Goal: Task Accomplishment & Management: Complete application form

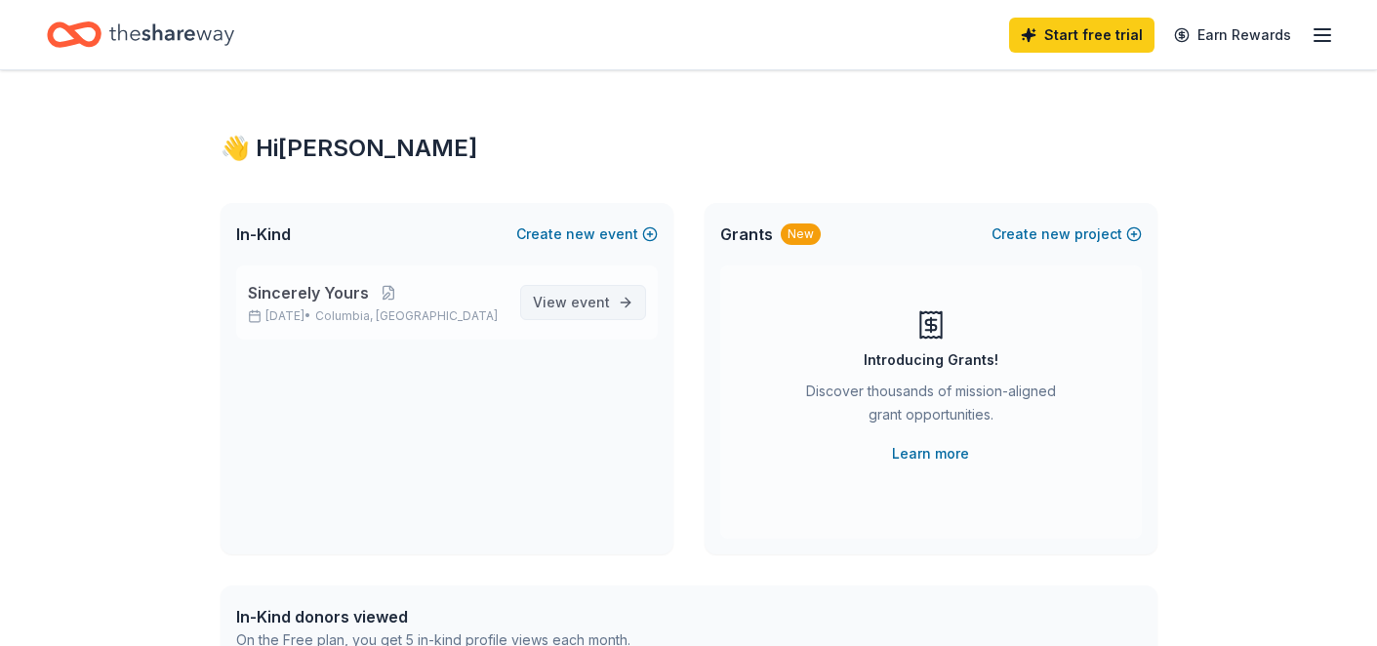
click at [580, 307] on span "event" at bounding box center [590, 302] width 39 height 17
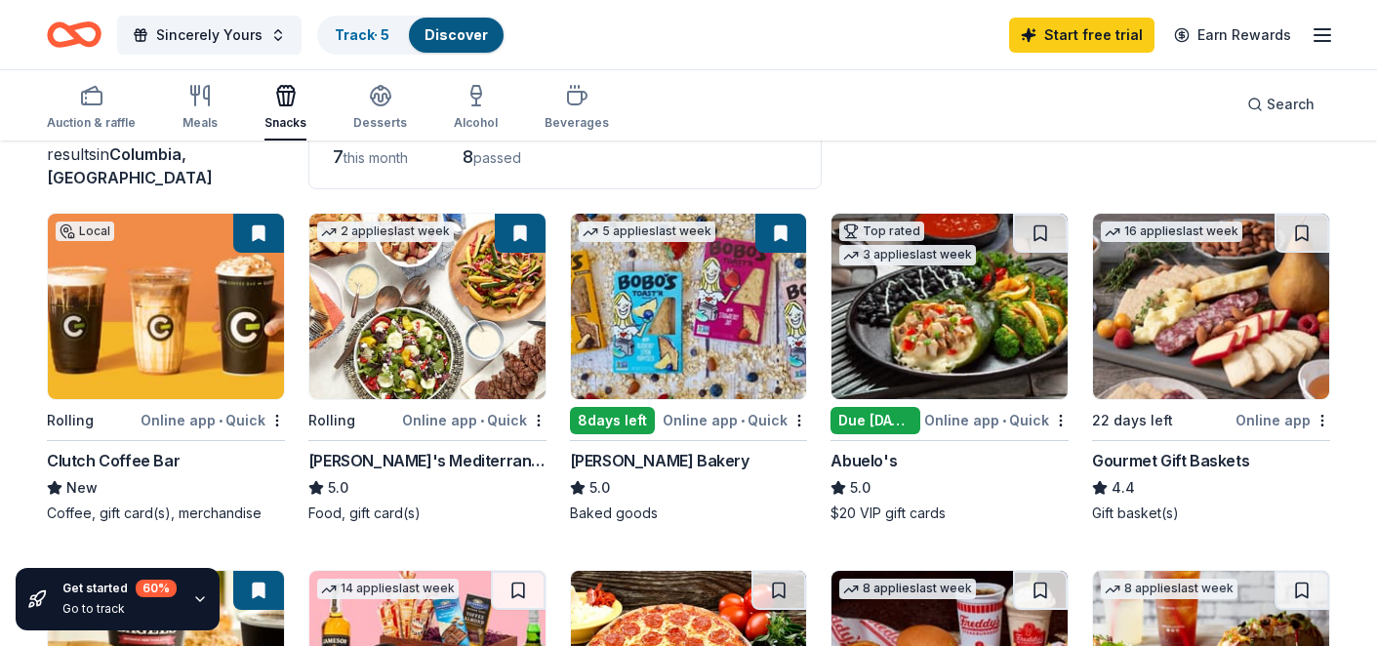
scroll to position [69, 0]
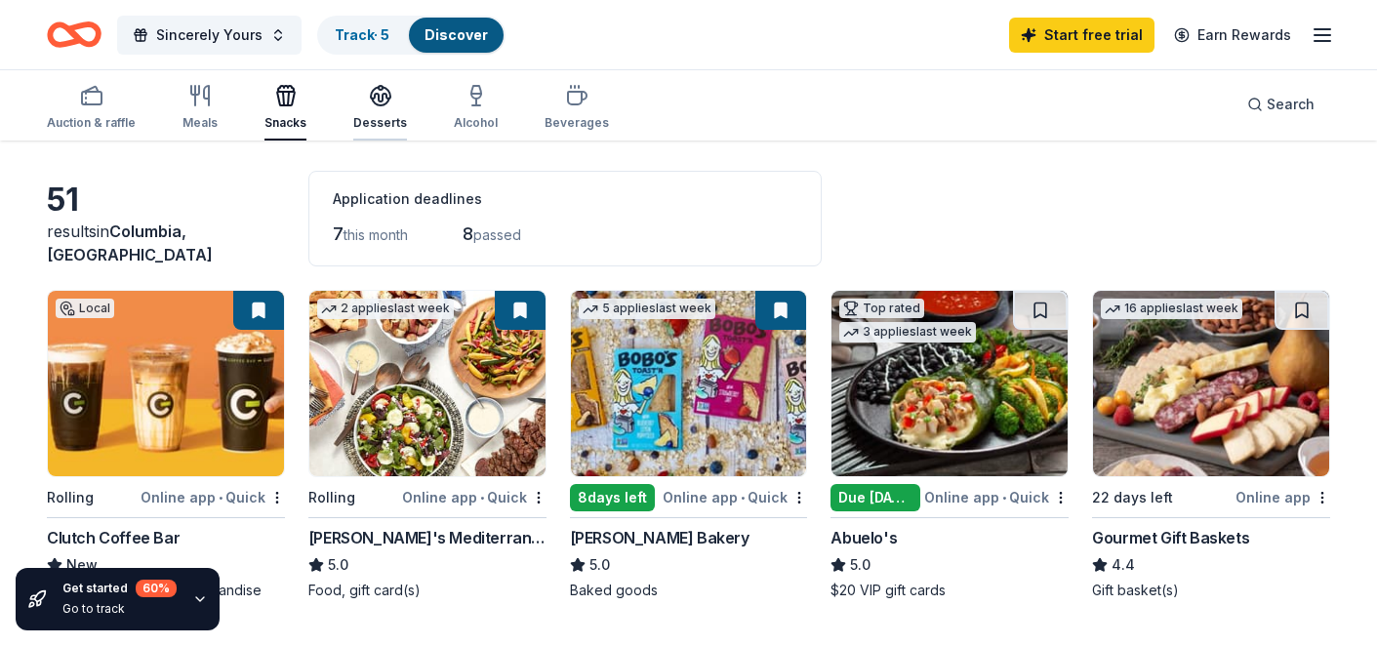
click at [383, 103] on icon "button" at bounding box center [380, 95] width 23 height 23
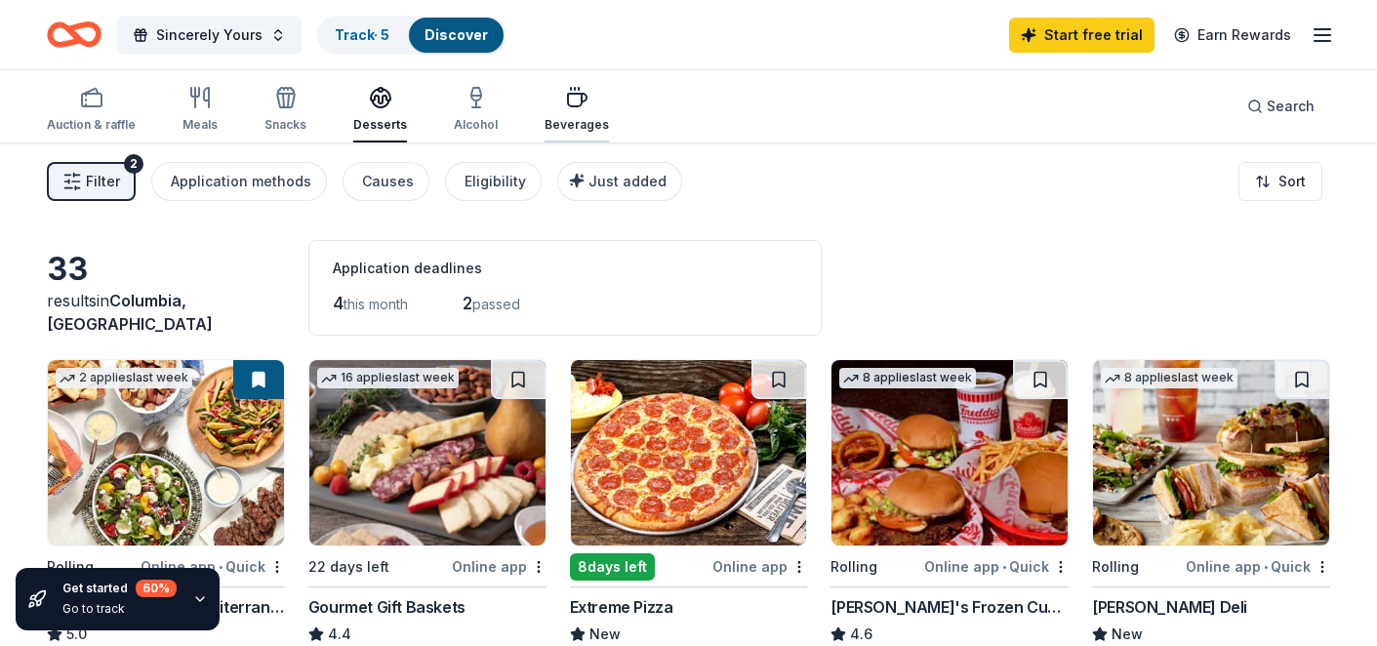
click at [571, 116] on div "Beverages" at bounding box center [576, 109] width 64 height 47
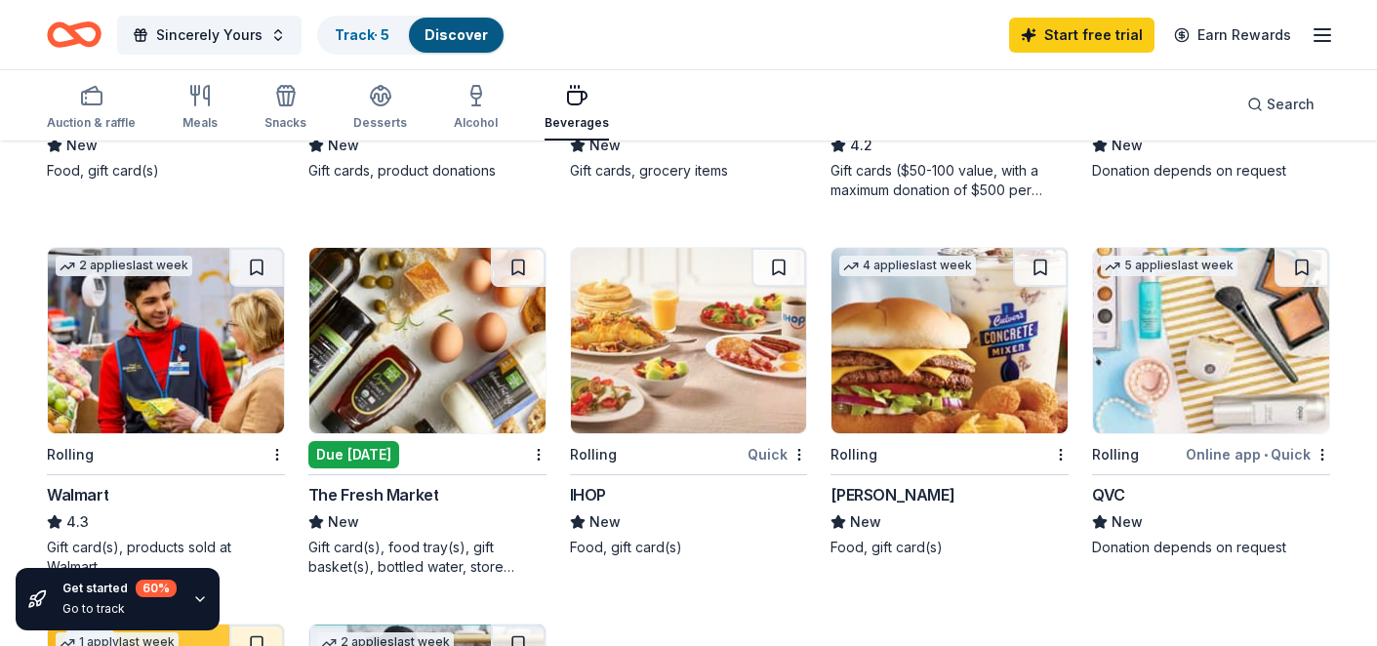
scroll to position [1206, 0]
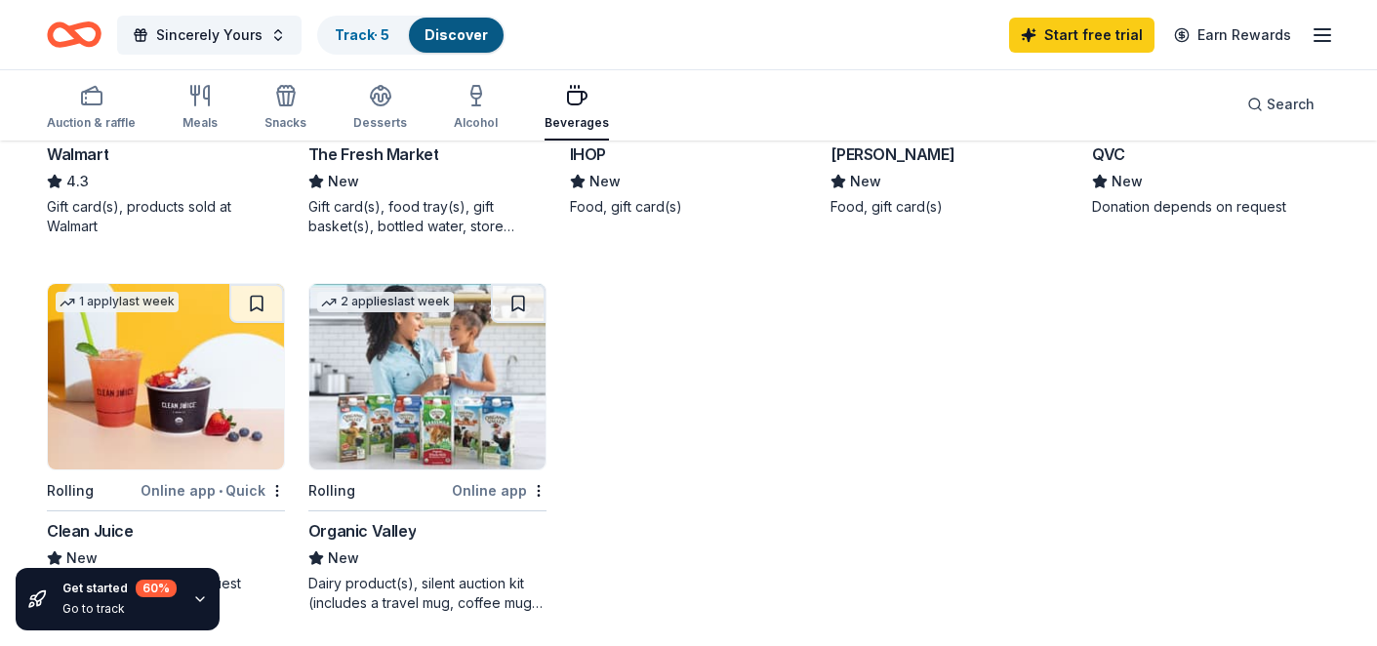
click at [217, 399] on img at bounding box center [166, 376] width 236 height 185
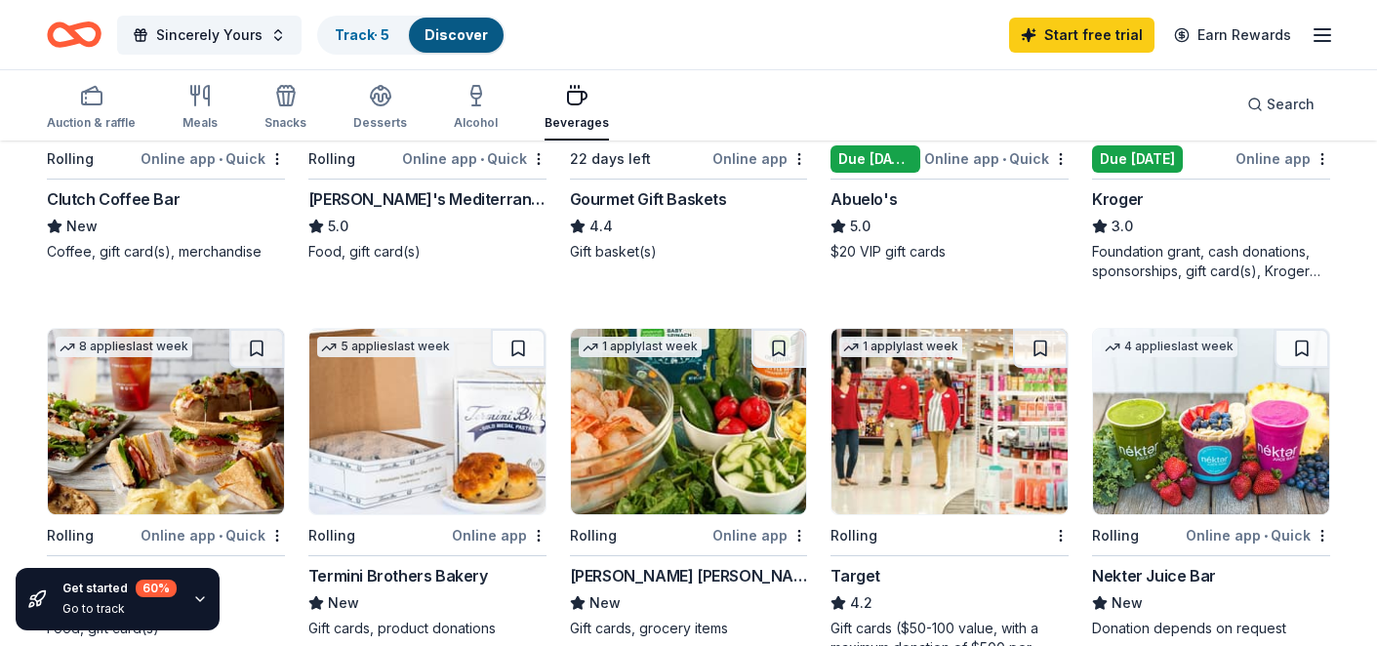
scroll to position [0, 0]
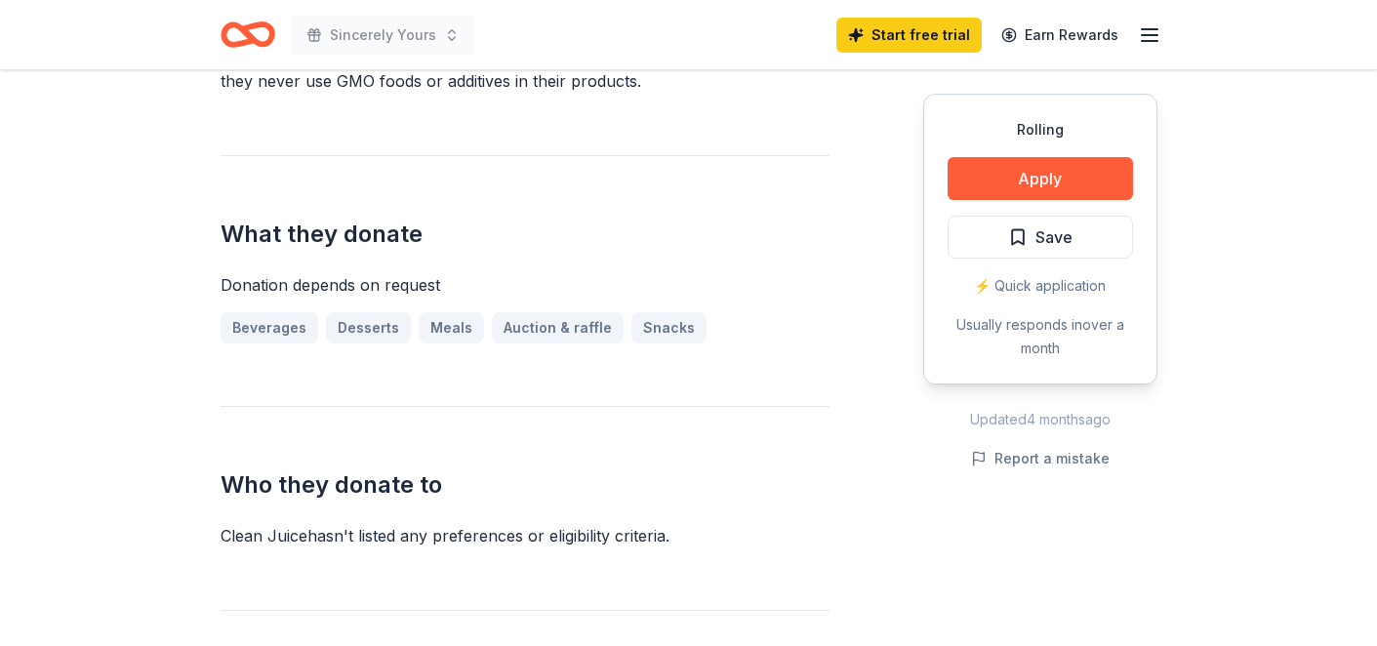
scroll to position [736, 0]
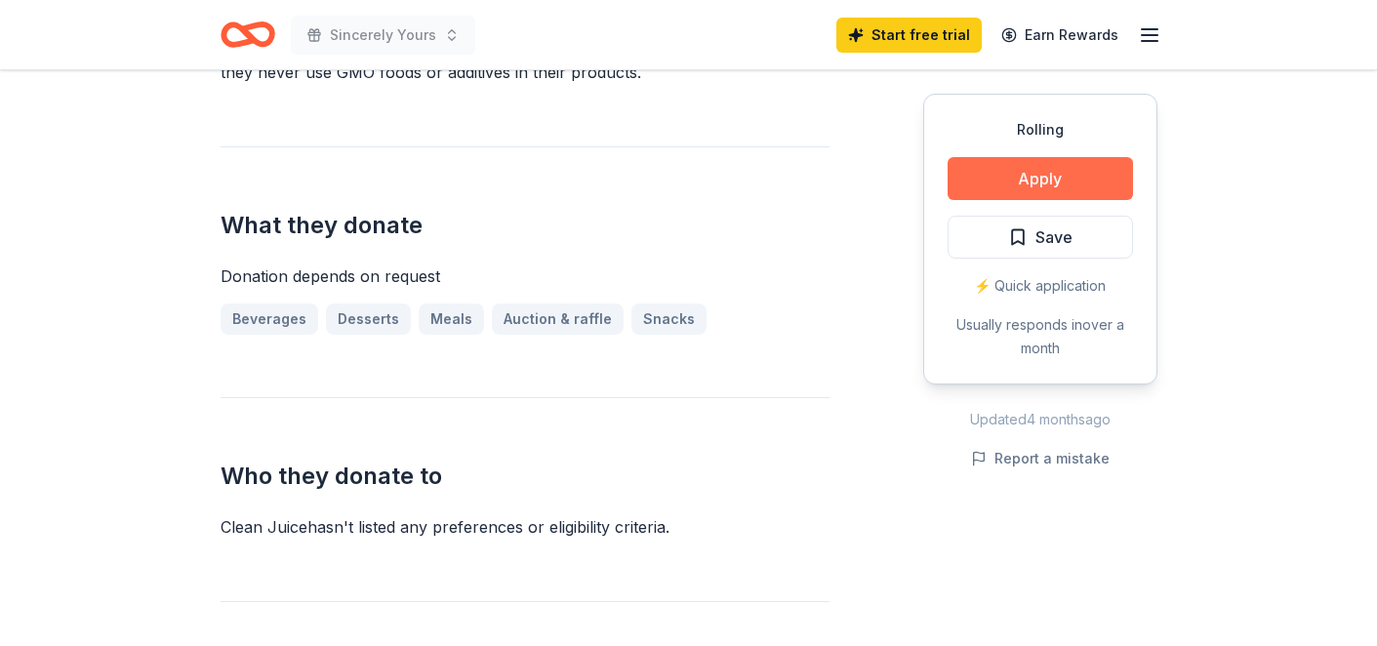
click at [973, 184] on button "Apply" at bounding box center [1039, 178] width 185 height 43
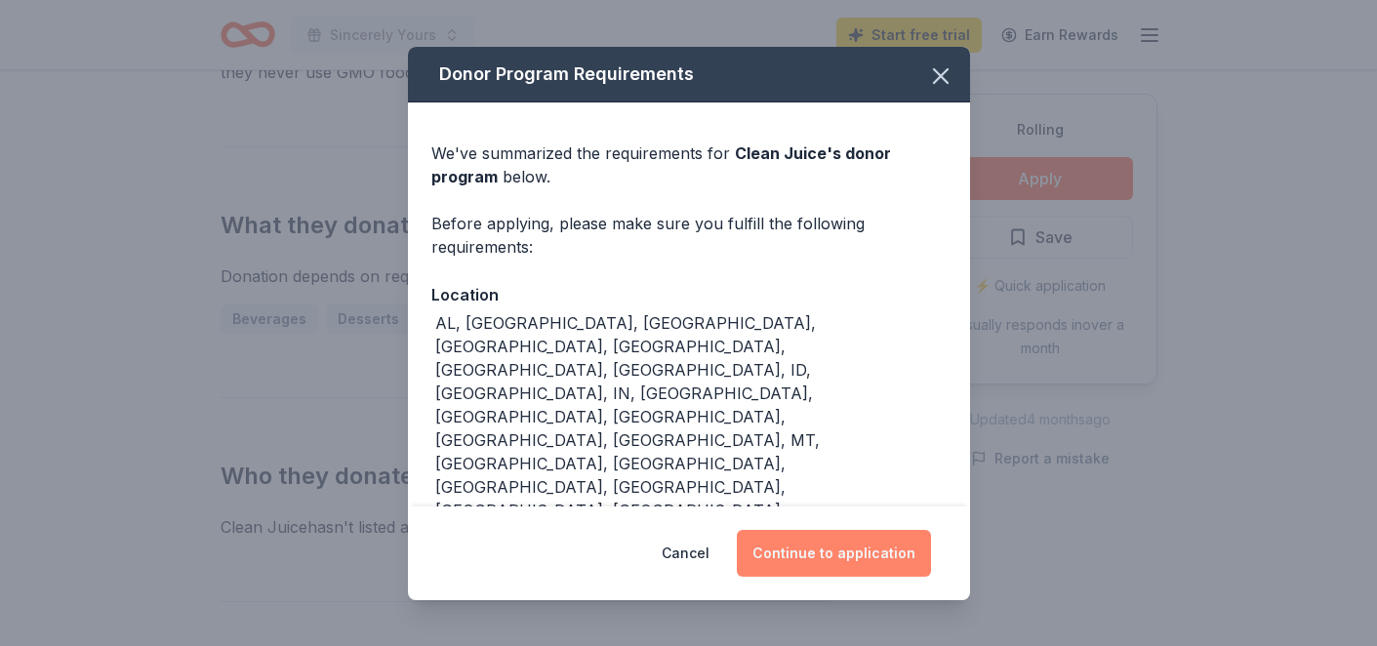
click at [812, 530] on button "Continue to application" at bounding box center [834, 553] width 194 height 47
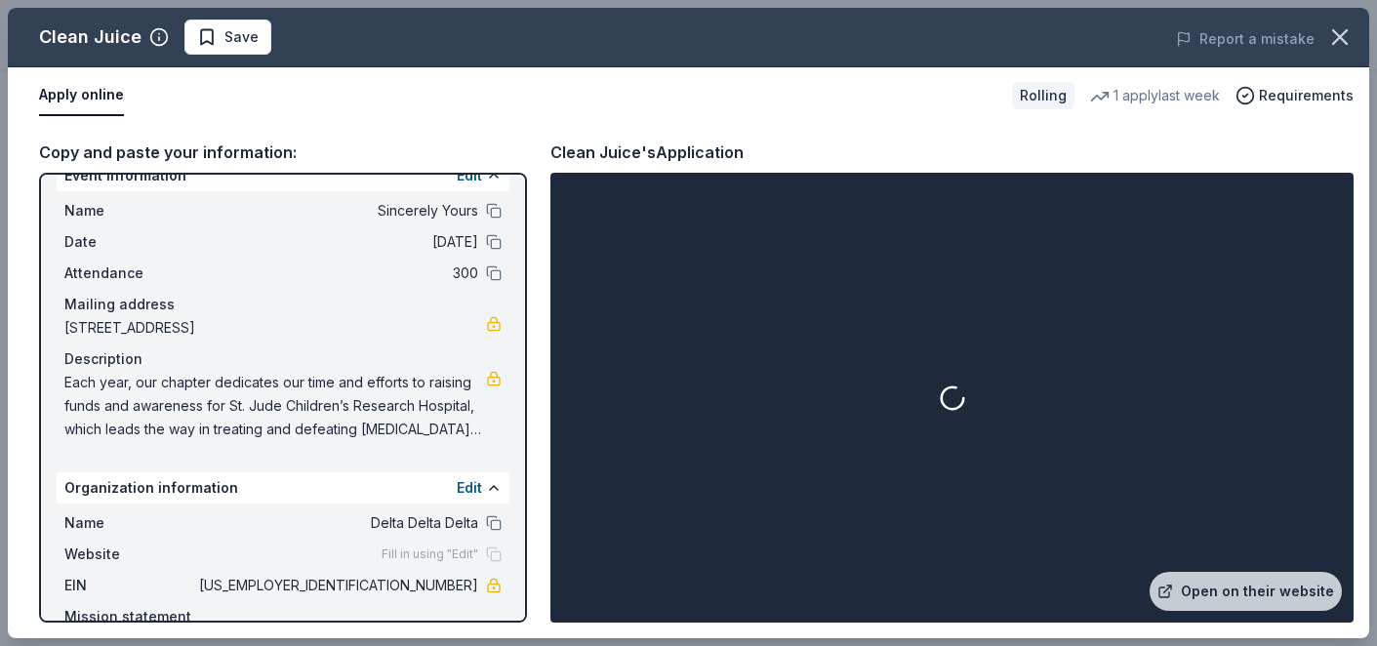
scroll to position [20, 0]
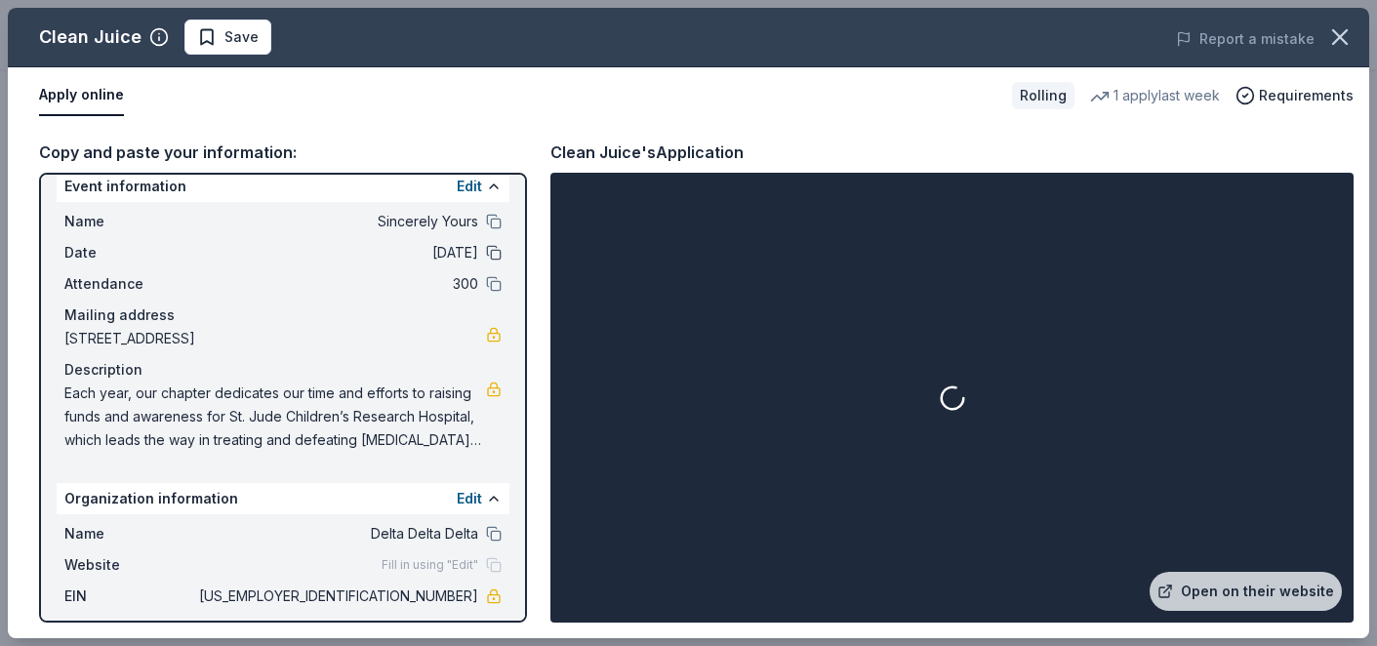
click at [486, 249] on button at bounding box center [494, 253] width 16 height 16
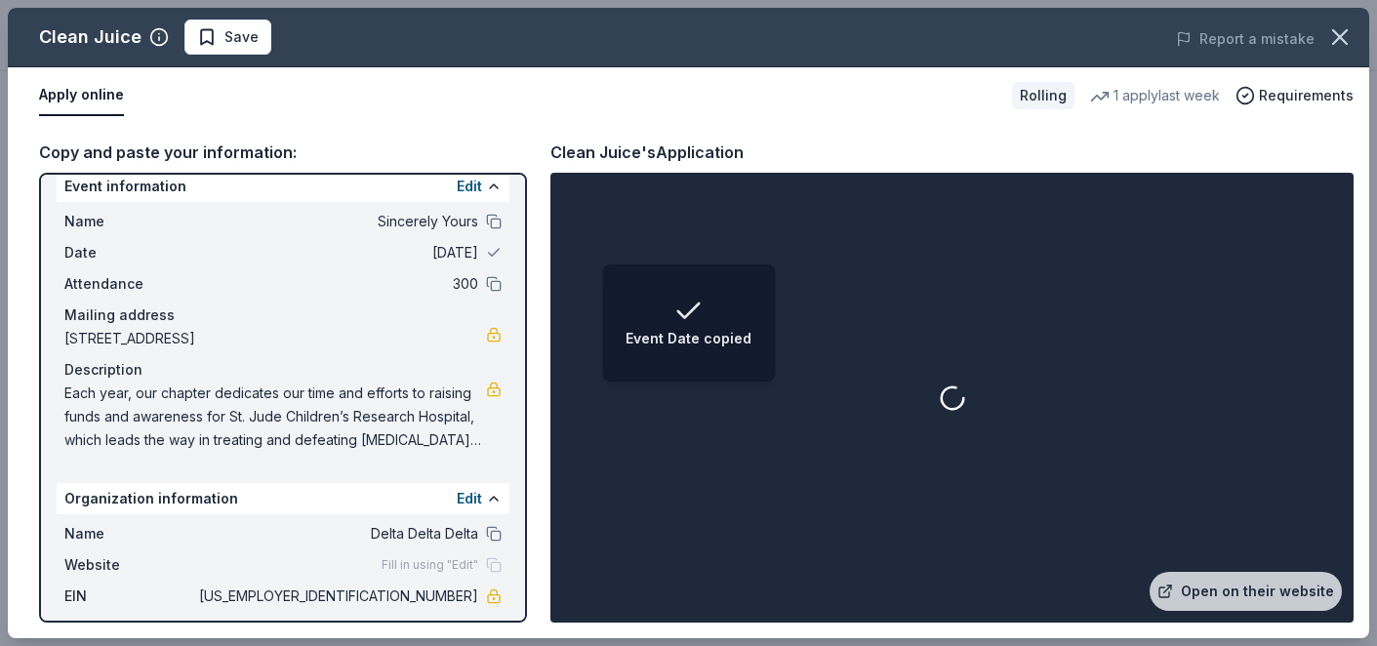
click at [440, 248] on span "[DATE]" at bounding box center [336, 252] width 283 height 23
click at [474, 181] on button "Edit" at bounding box center [469, 186] width 25 height 23
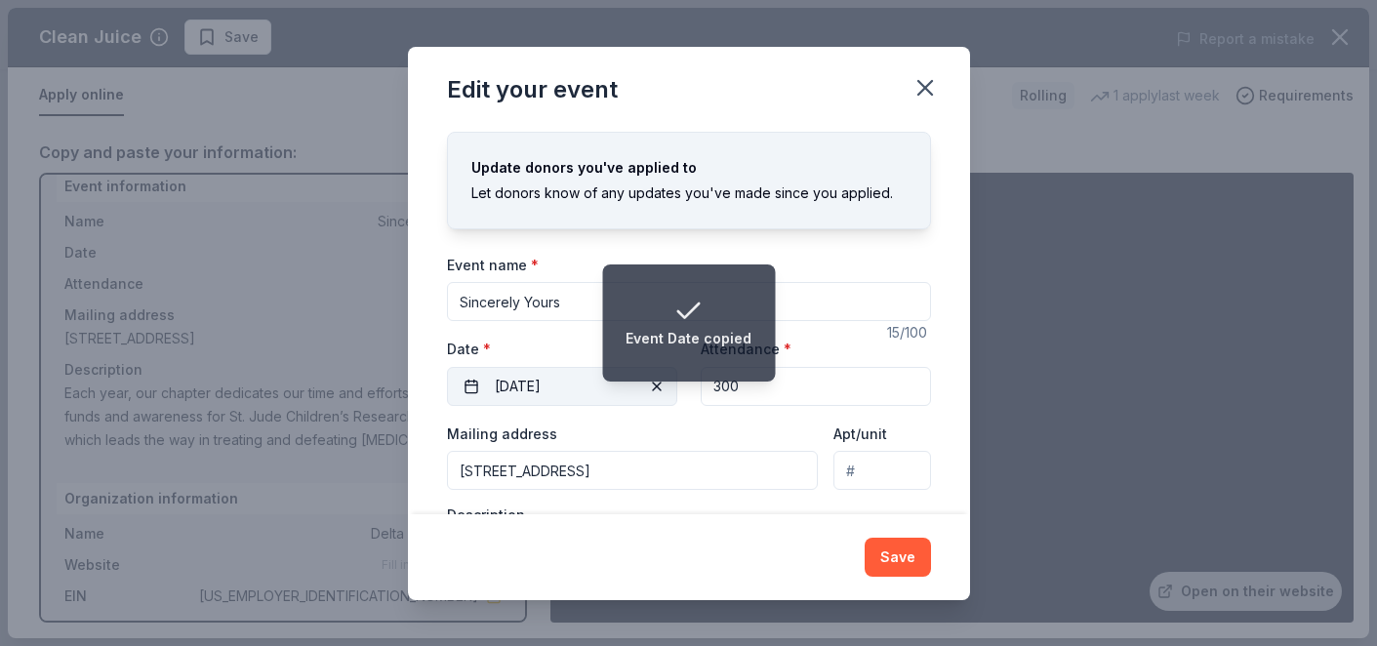
scroll to position [29, 0]
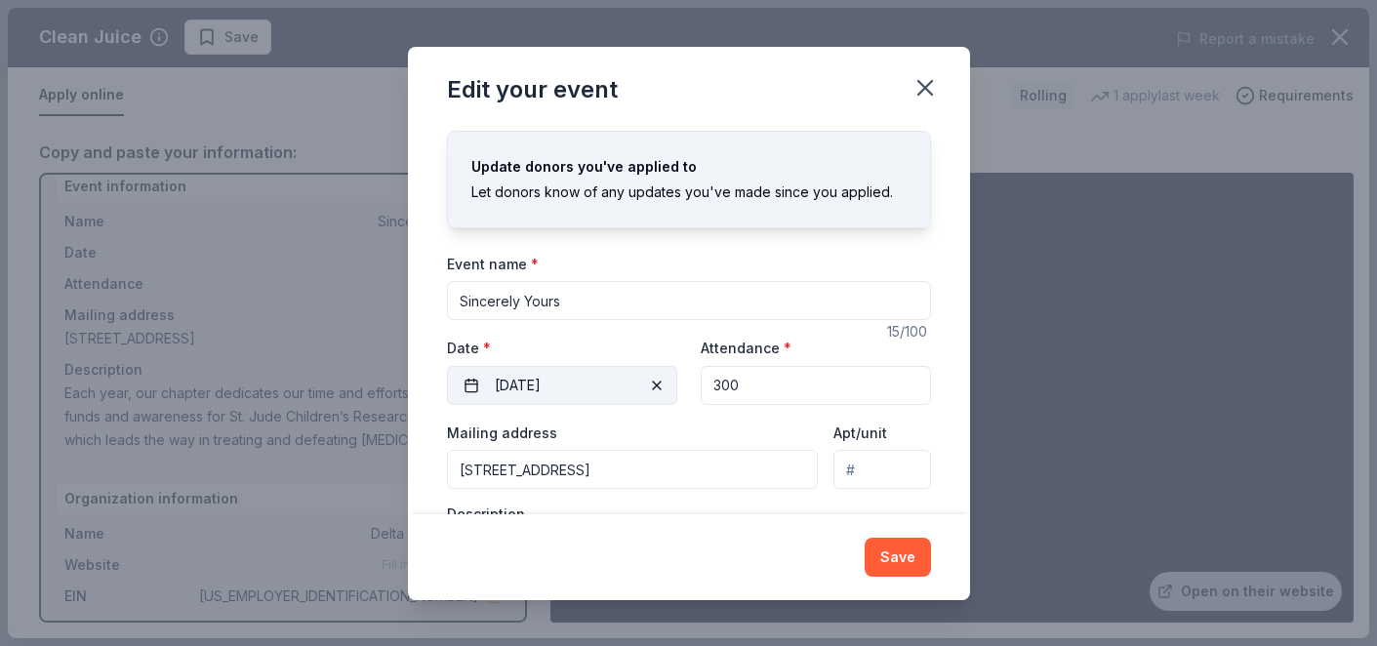
click at [569, 398] on button "[DATE]" at bounding box center [562, 385] width 230 height 39
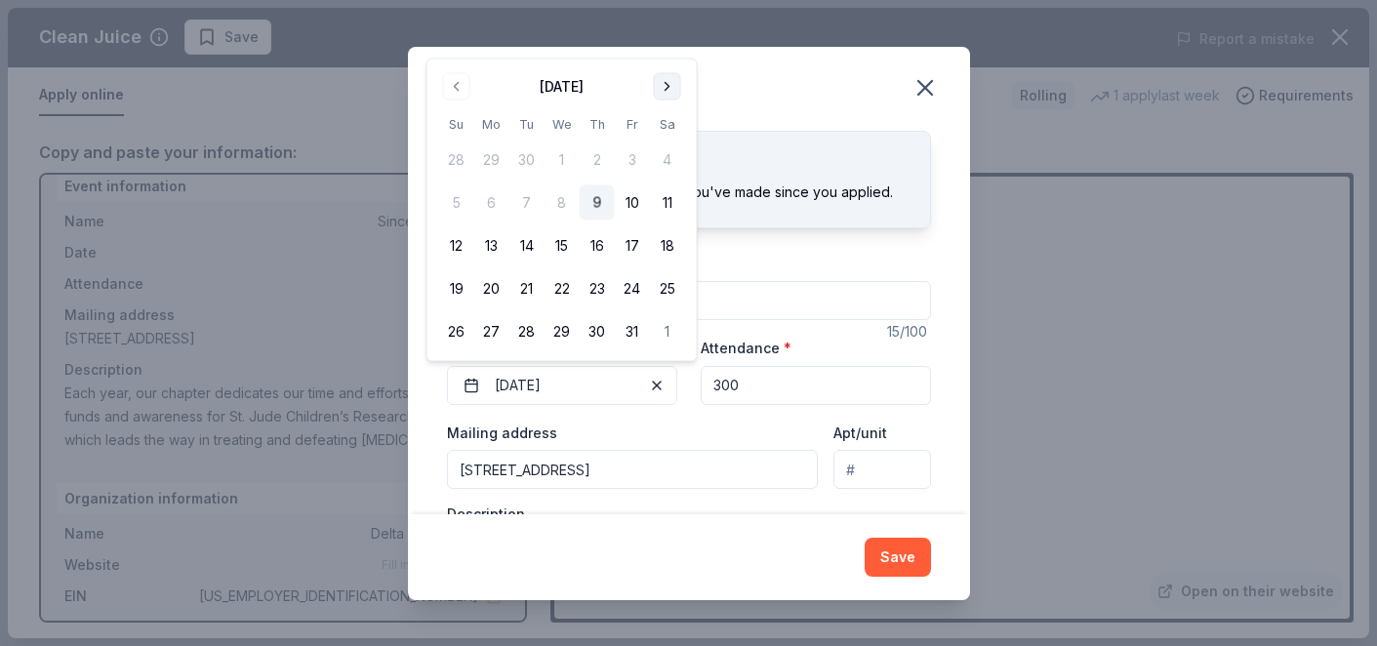
click at [662, 91] on button "Go to next month" at bounding box center [667, 86] width 27 height 27
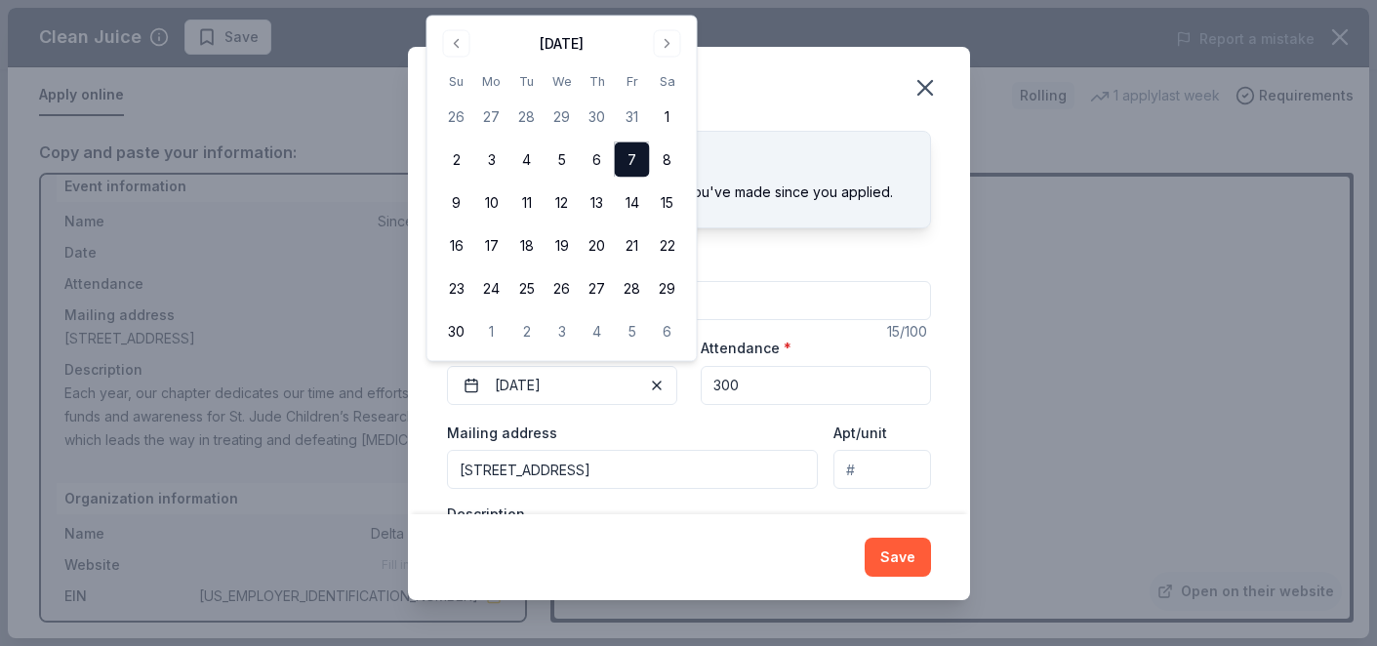
click at [657, 177] on tbody "26 27 28 29 30 31 1 2 3 4 5 6 7 8 9 10 11 12 13 14 15 16 17 18 19 20 21 22 23 2…" at bounding box center [562, 221] width 246 height 258
click at [661, 164] on button "8" at bounding box center [667, 159] width 35 height 35
click at [729, 381] on input "300" at bounding box center [816, 385] width 230 height 39
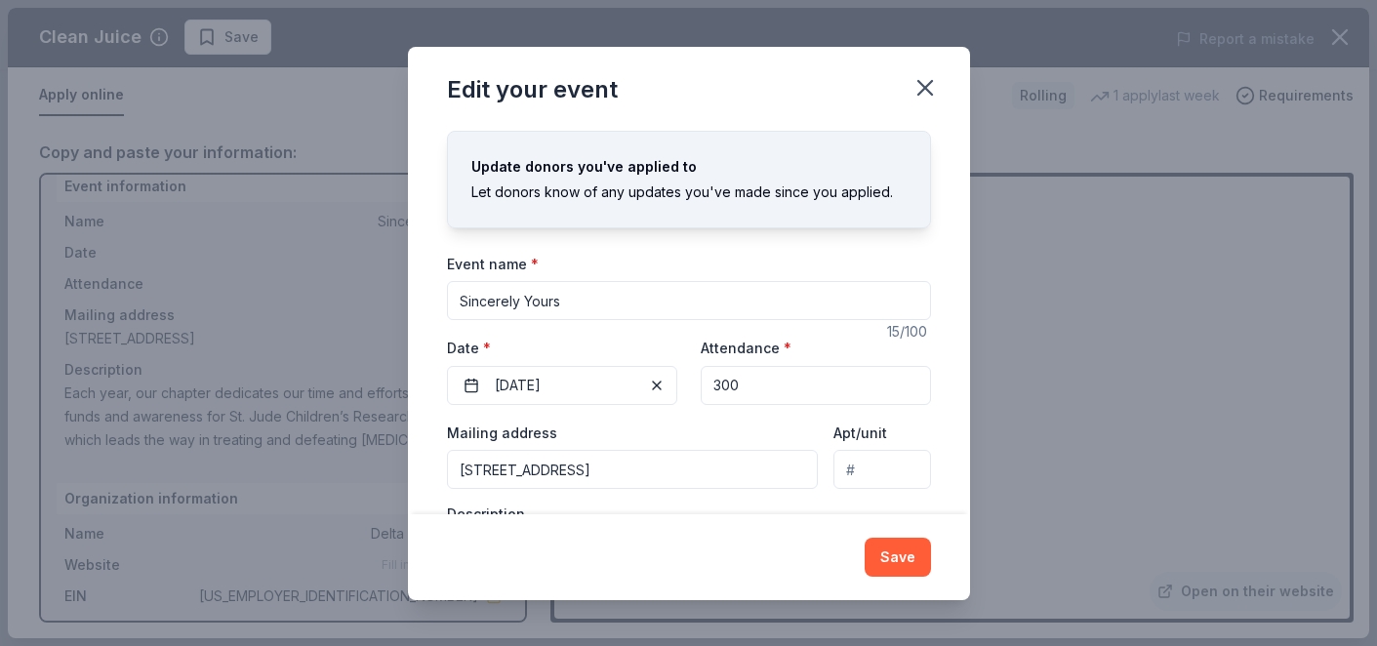
click at [723, 381] on input "300" at bounding box center [816, 385] width 230 height 39
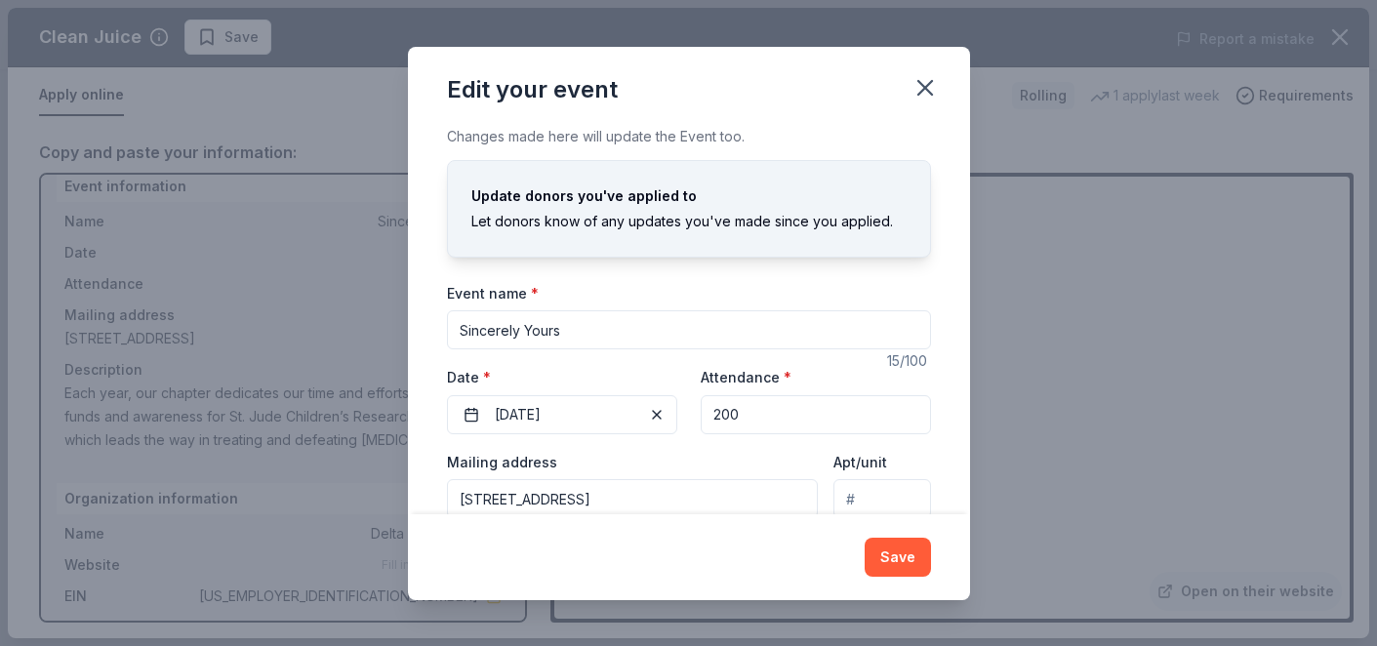
scroll to position [166, 0]
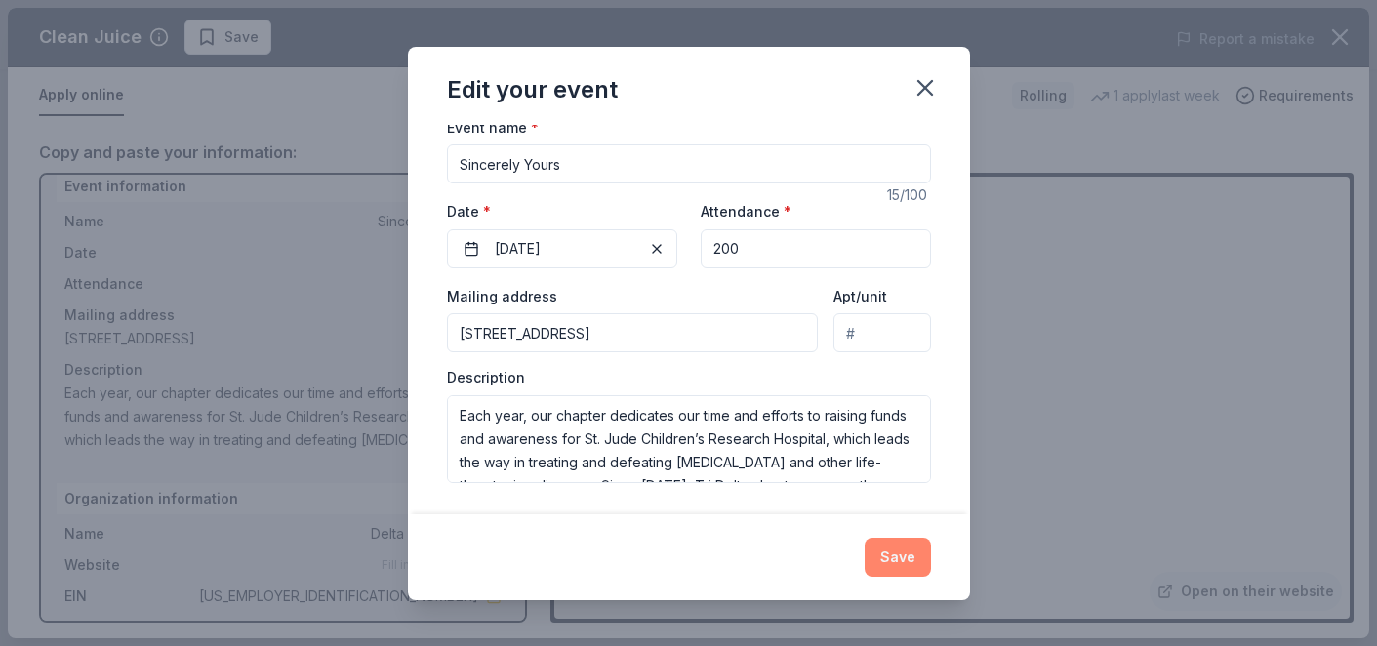
type input "200"
click at [876, 563] on button "Save" at bounding box center [898, 557] width 66 height 39
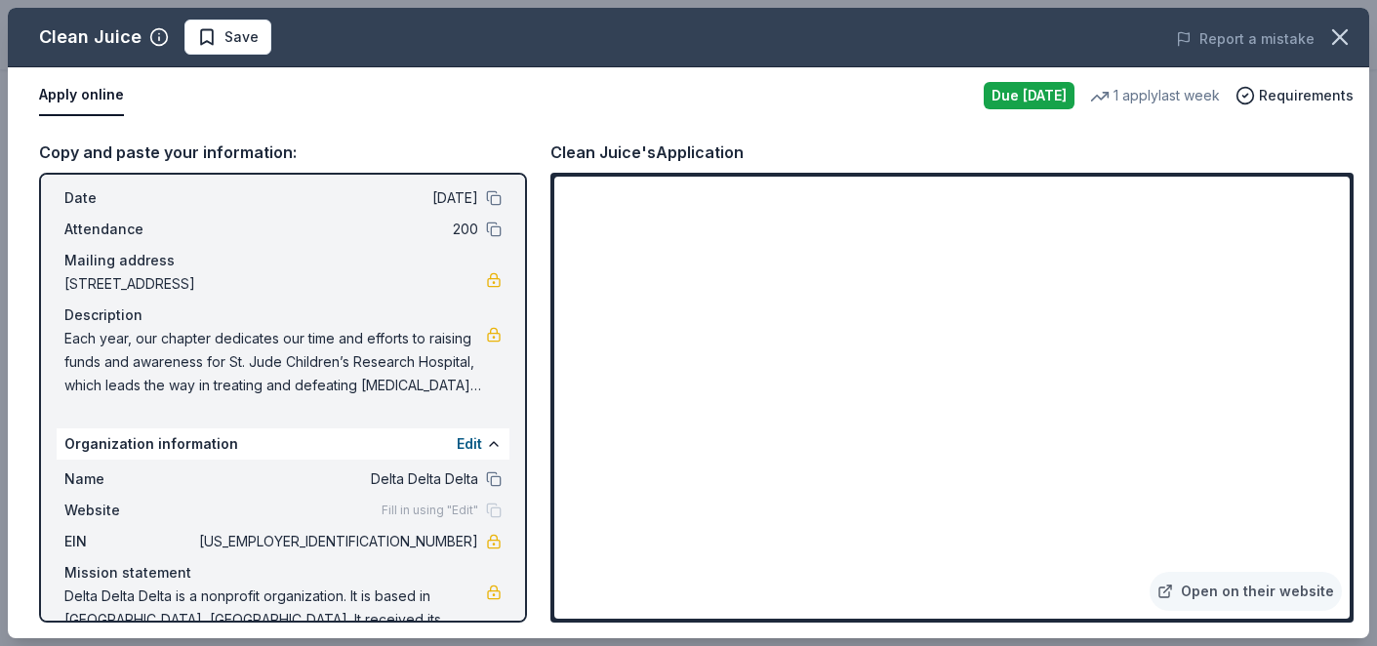
scroll to position [108, 0]
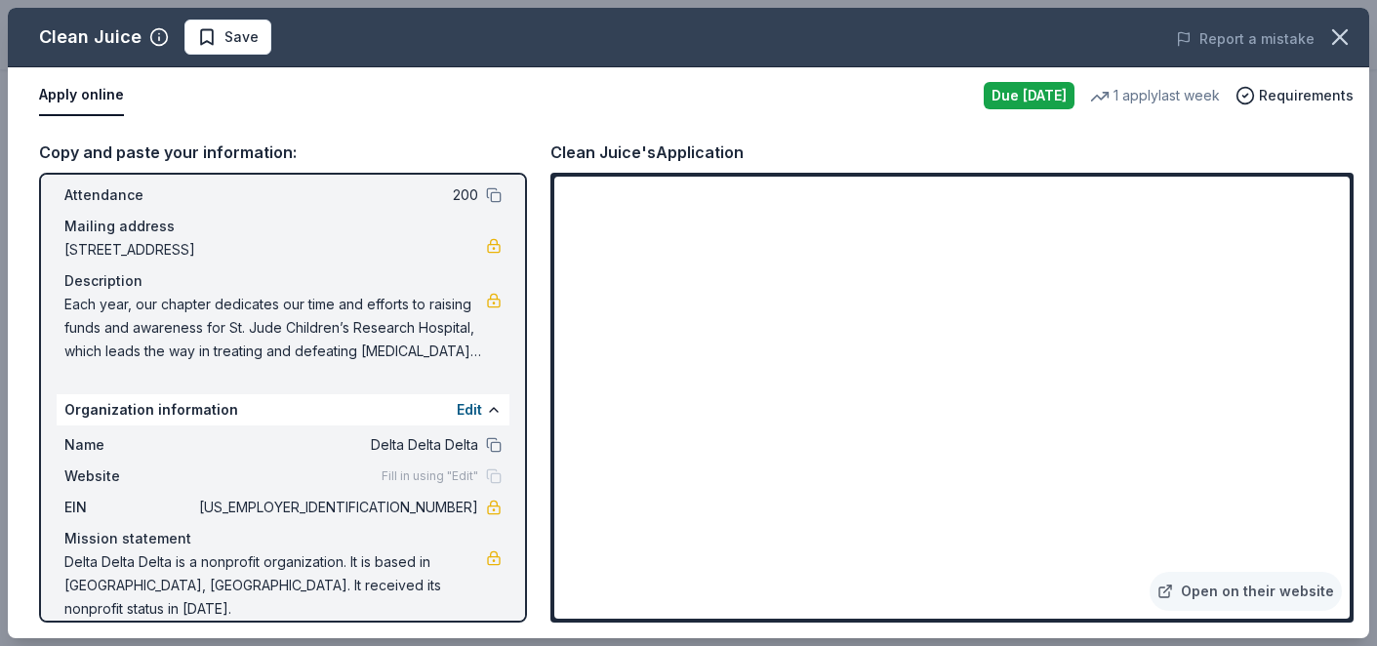
click at [128, 50] on div "Clean Juice" at bounding box center [90, 36] width 102 height 31
click at [149, 33] on icon "button" at bounding box center [159, 37] width 20 height 20
click at [433, 140] on div "Copy and paste your information:" at bounding box center [283, 152] width 488 height 25
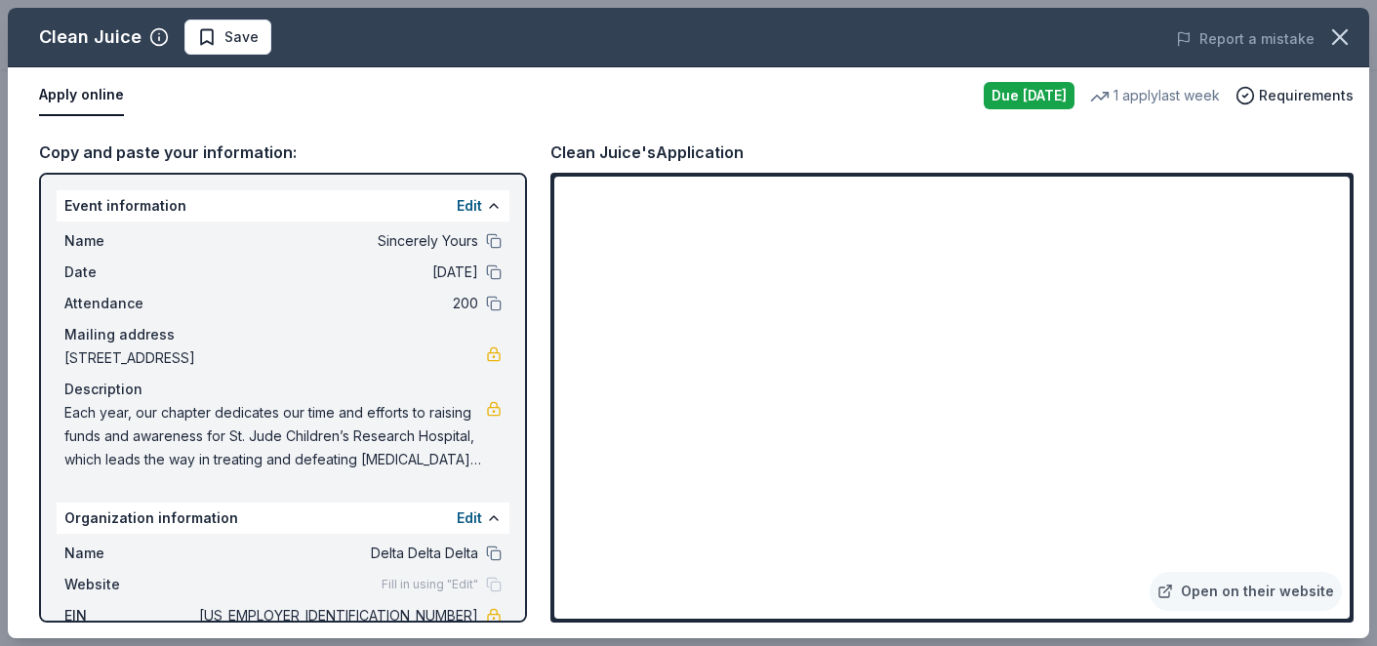
click at [1016, 95] on div "Due [DATE]" at bounding box center [1029, 95] width 91 height 27
click at [1284, 98] on span "Requirements" at bounding box center [1306, 95] width 95 height 23
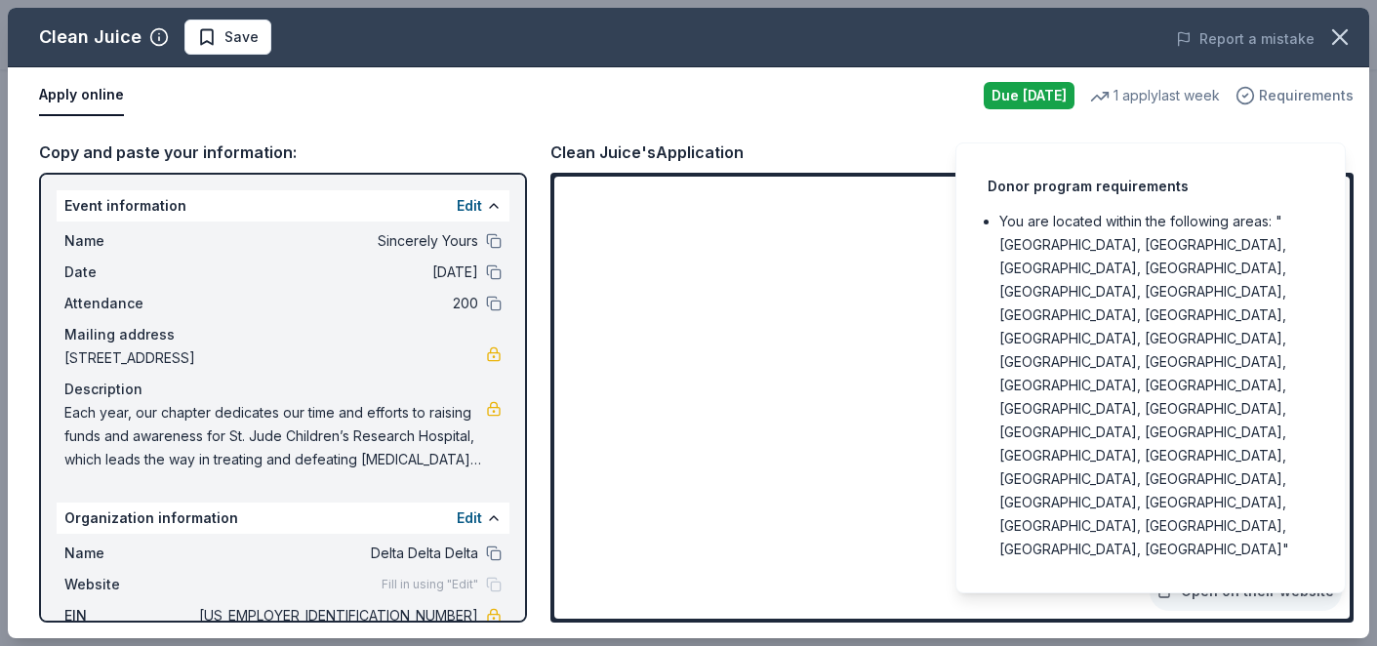
click at [1284, 98] on span "Requirements" at bounding box center [1306, 95] width 95 height 23
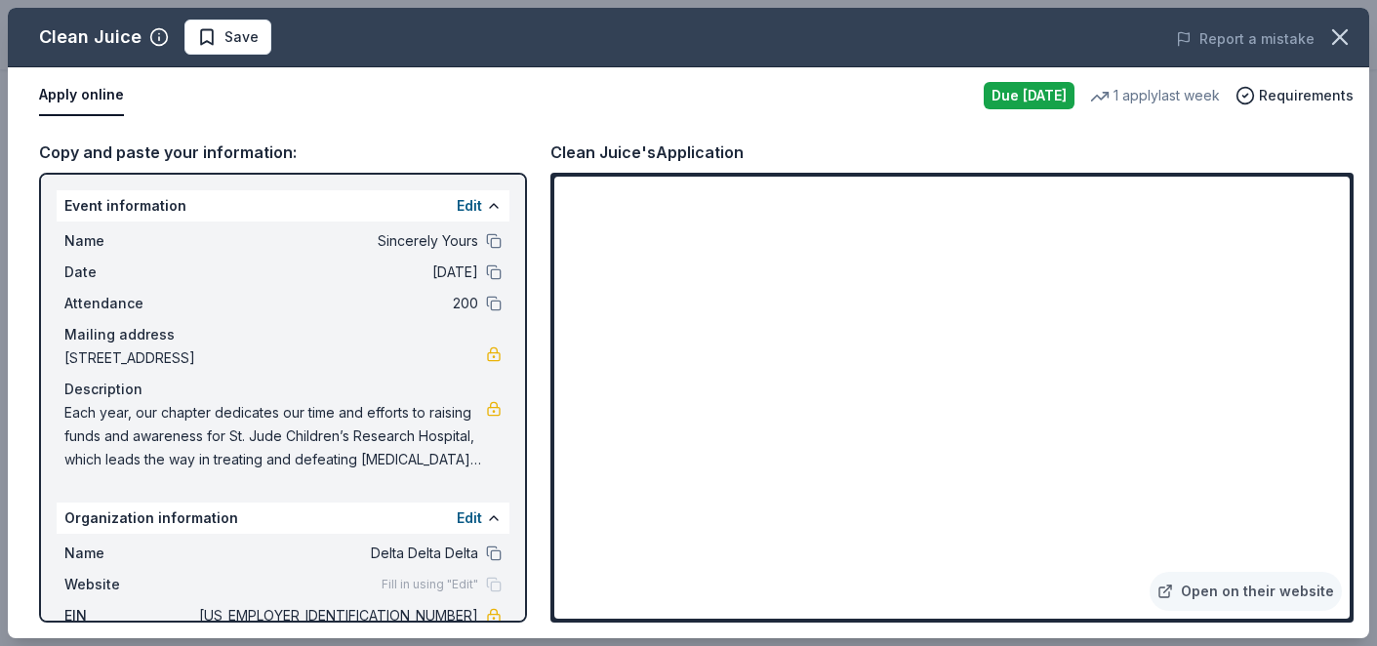
click at [239, 159] on div "Copy and paste your information:" at bounding box center [283, 152] width 488 height 25
click at [107, 39] on div "Clean Juice" at bounding box center [90, 36] width 102 height 31
click at [90, 99] on button "Apply online" at bounding box center [81, 95] width 85 height 41
click at [81, 97] on button "Apply online" at bounding box center [81, 95] width 85 height 41
click at [88, 116] on div "Apply online Due [DATE] 1 apply last week Requirements" at bounding box center [688, 95] width 1361 height 57
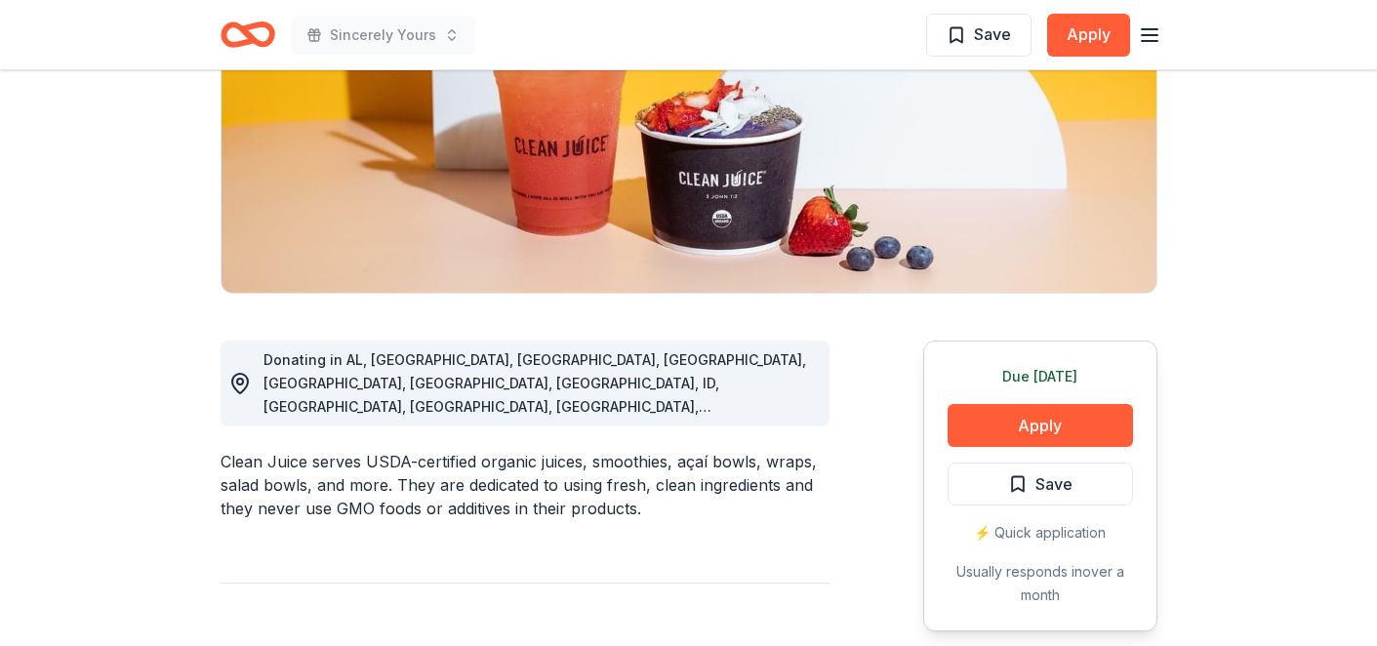
scroll to position [394, 0]
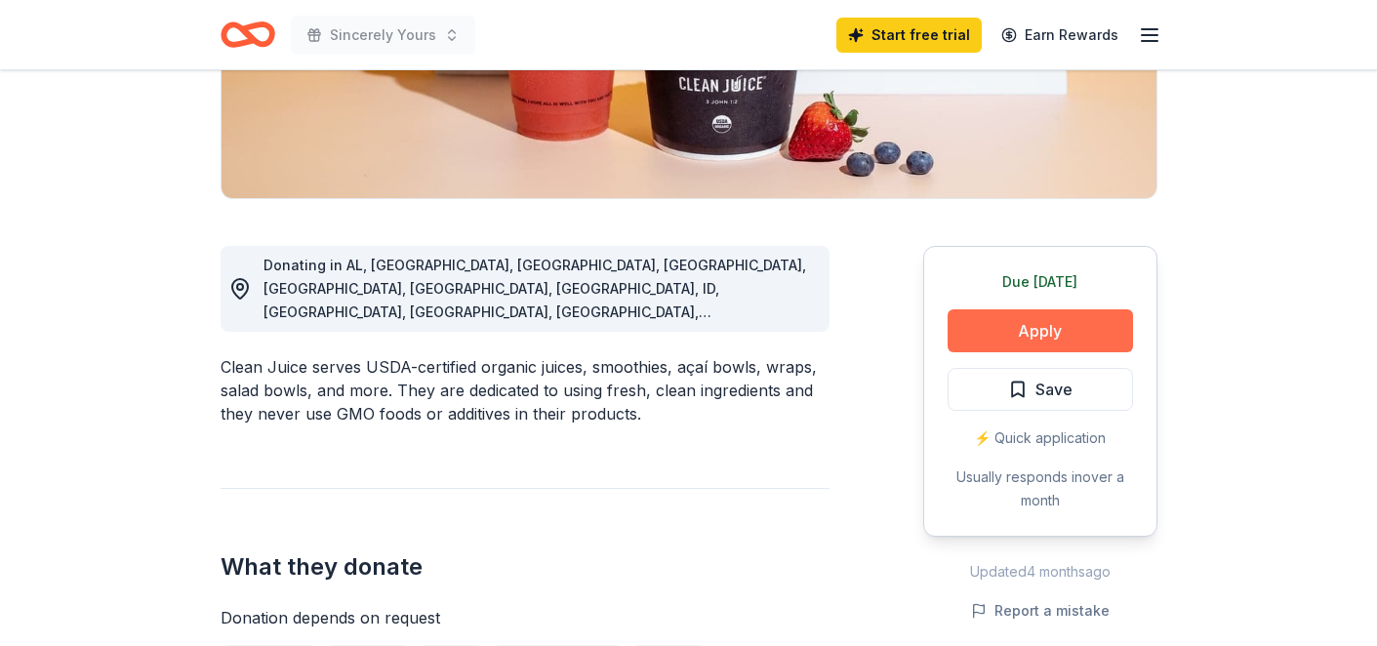
click at [1045, 336] on button "Apply" at bounding box center [1039, 330] width 185 height 43
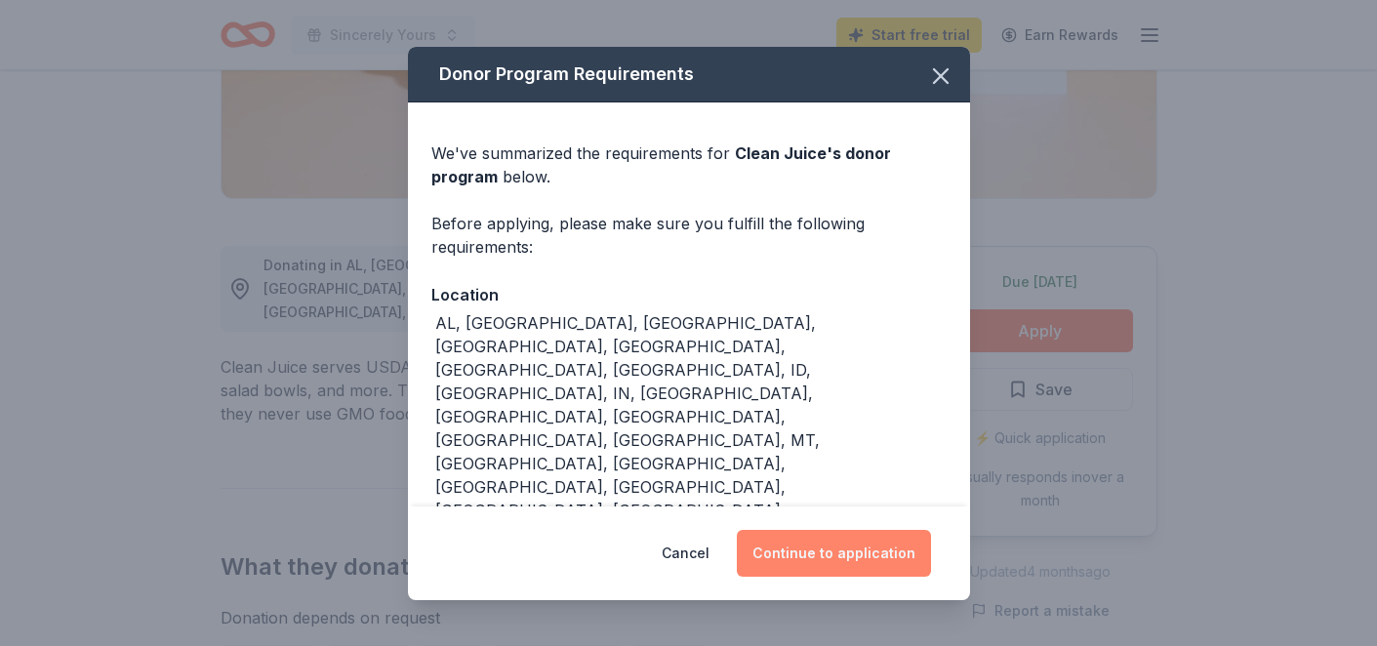
click at [847, 530] on button "Continue to application" at bounding box center [834, 553] width 194 height 47
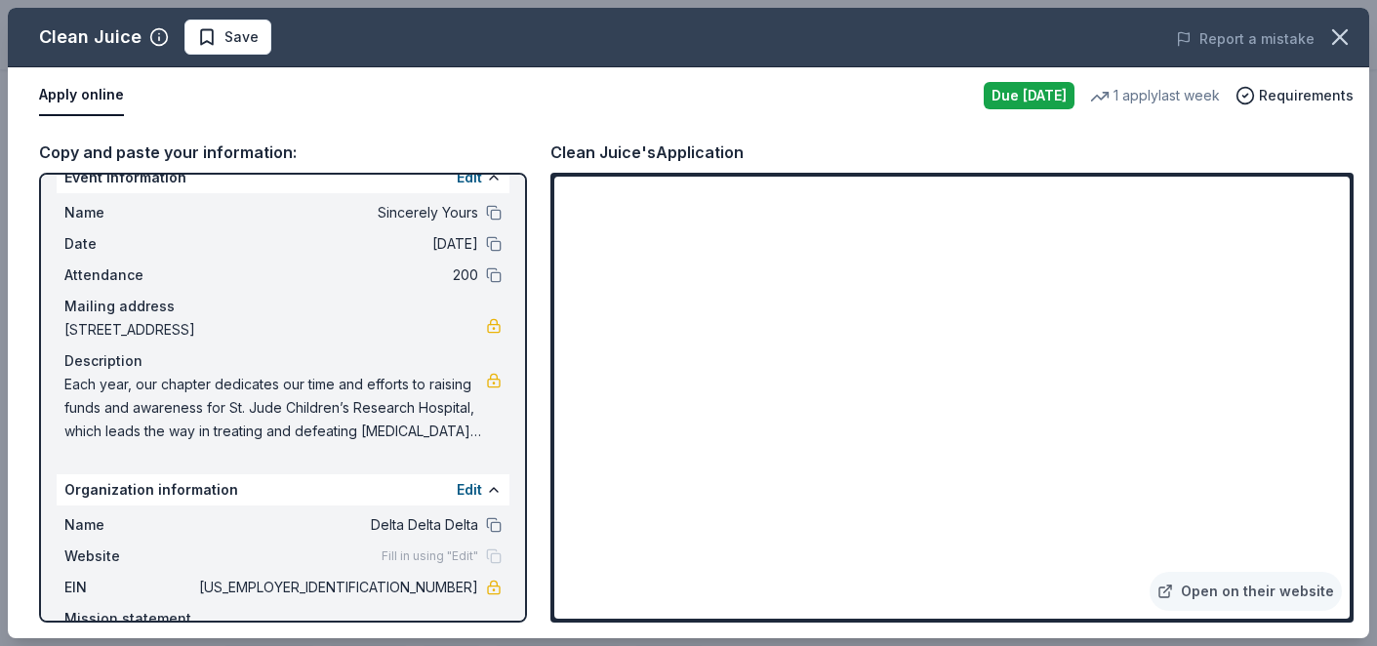
scroll to position [108, 0]
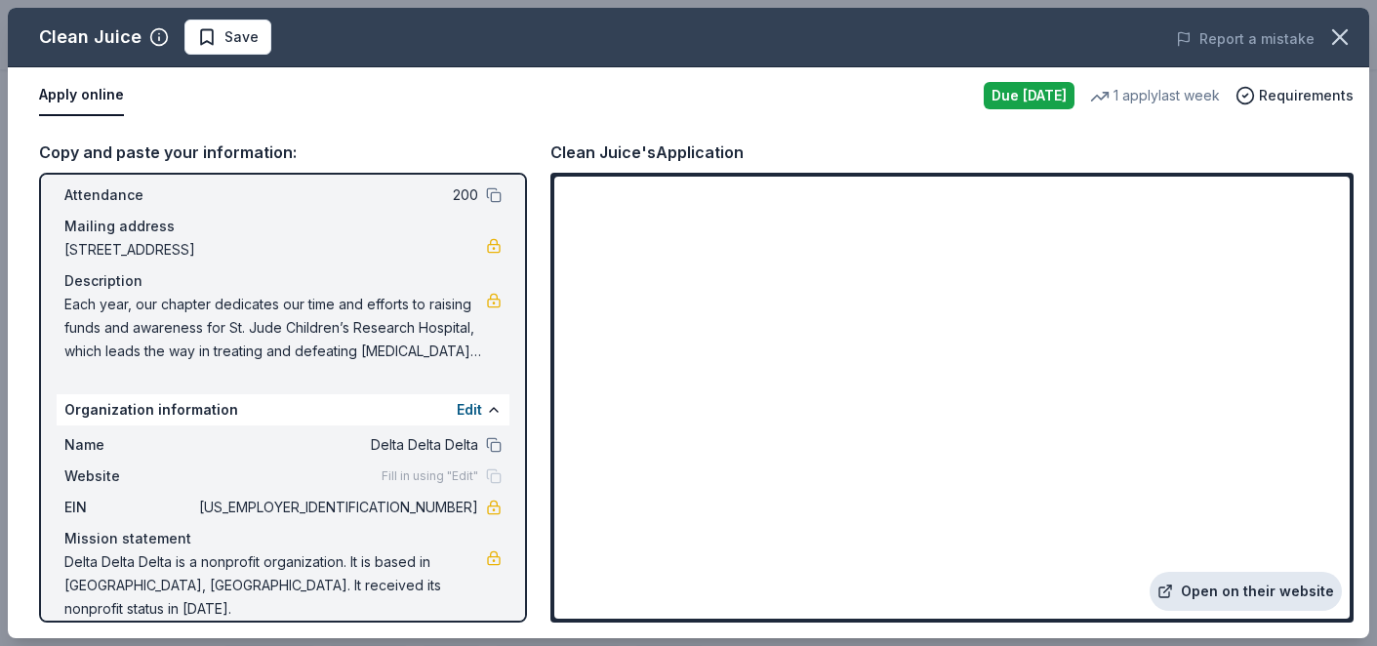
click at [1243, 599] on link "Open on their website" at bounding box center [1245, 591] width 192 height 39
